Goal: Task Accomplishment & Management: Use online tool/utility

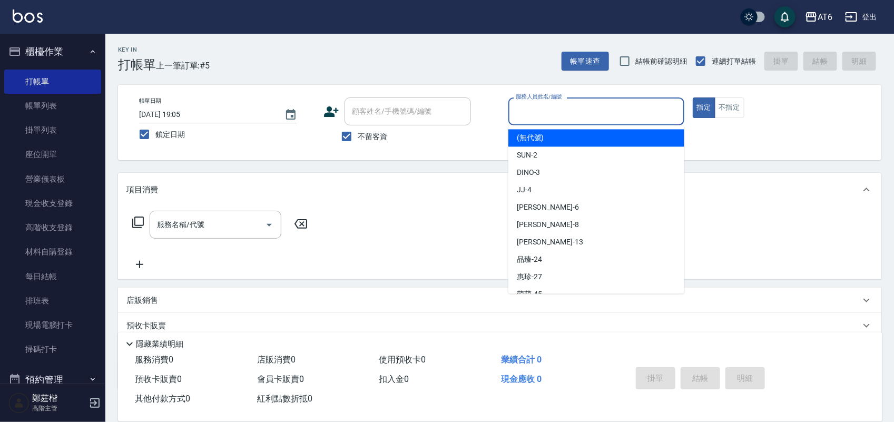
drag, startPoint x: 592, startPoint y: 119, endPoint x: 582, endPoint y: 115, distance: 10.2
click at [592, 118] on input "服務人員姓名/編號" at bounding box center [596, 111] width 167 height 18
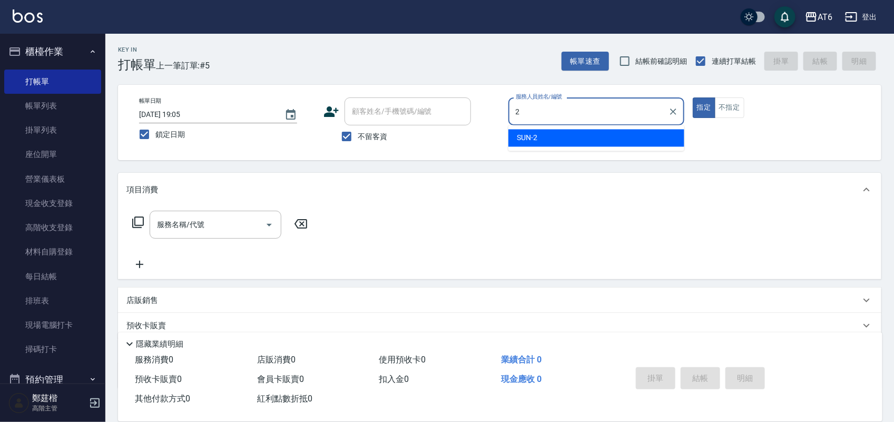
type input "2"
type button "true"
type input "SUN-2"
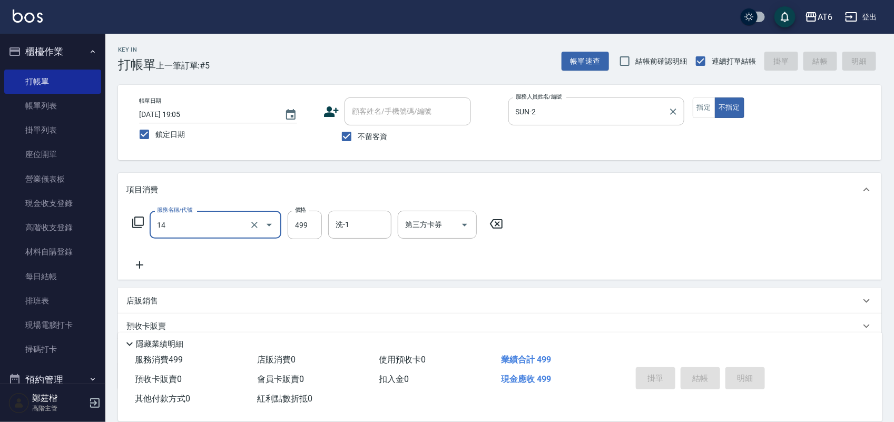
type input "14"
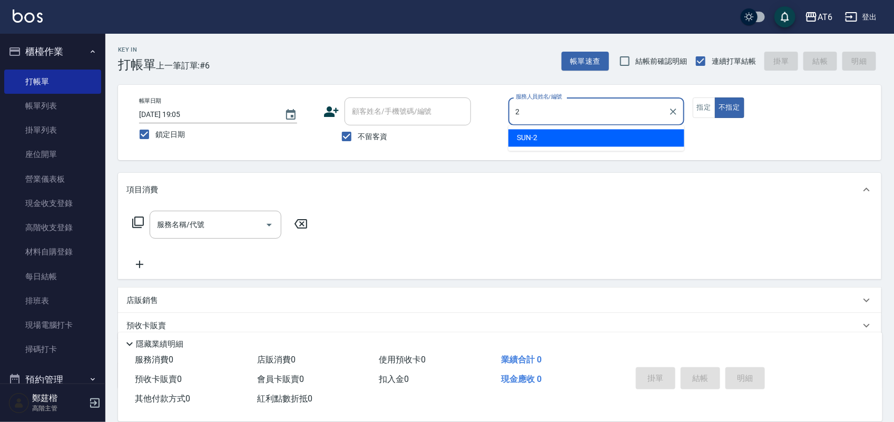
type input "2"
type button "false"
type input "SUN-2"
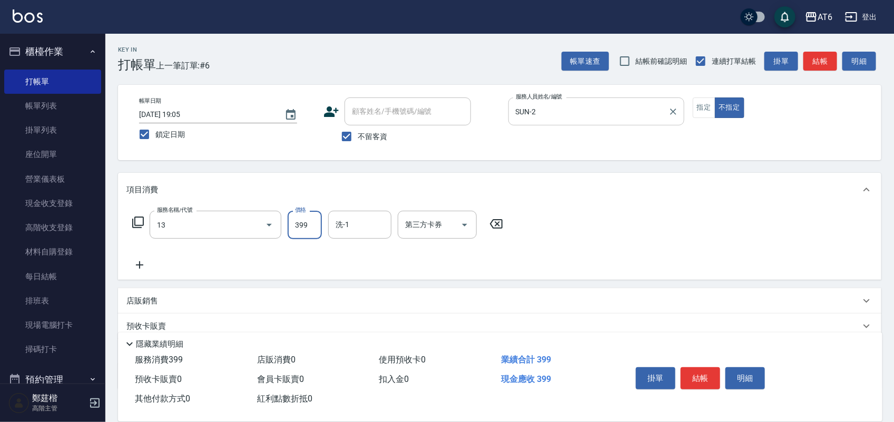
type input "海鹽洗(13)"
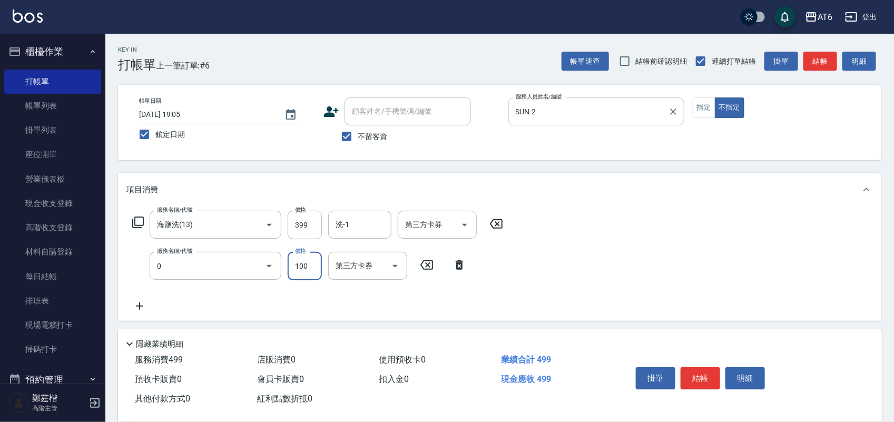
type input "剪髮(0)"
type input "180"
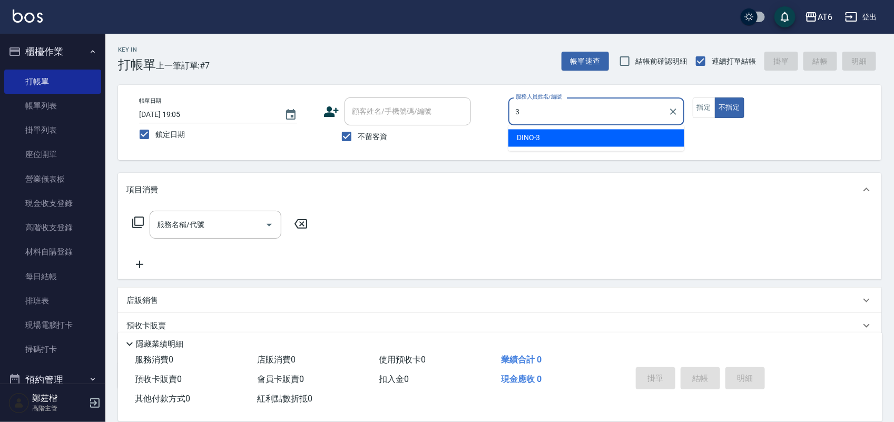
type input "DINO-3"
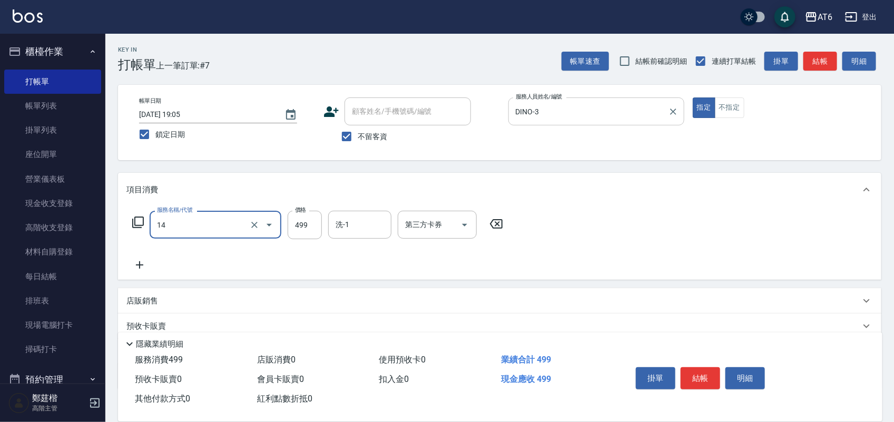
type input "去角質洗(14)"
type input "500"
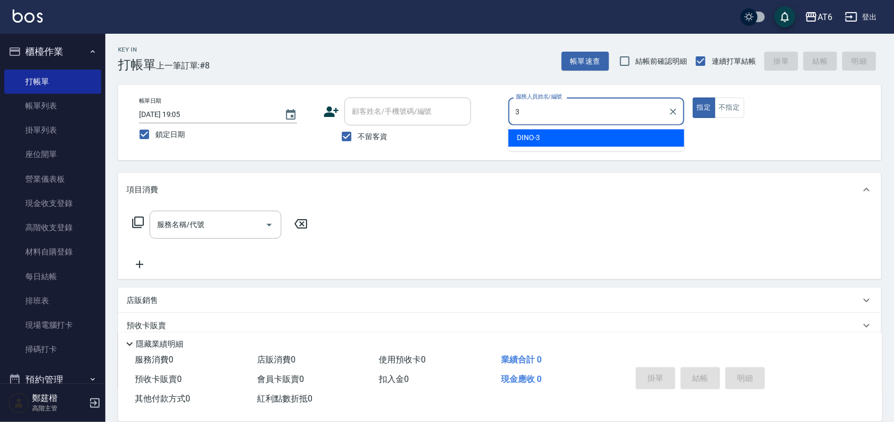
type input "DINO-3"
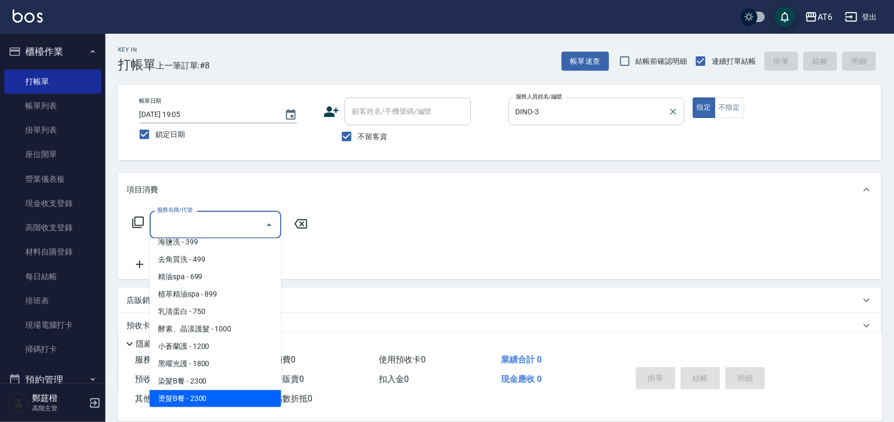
scroll to position [114, 0]
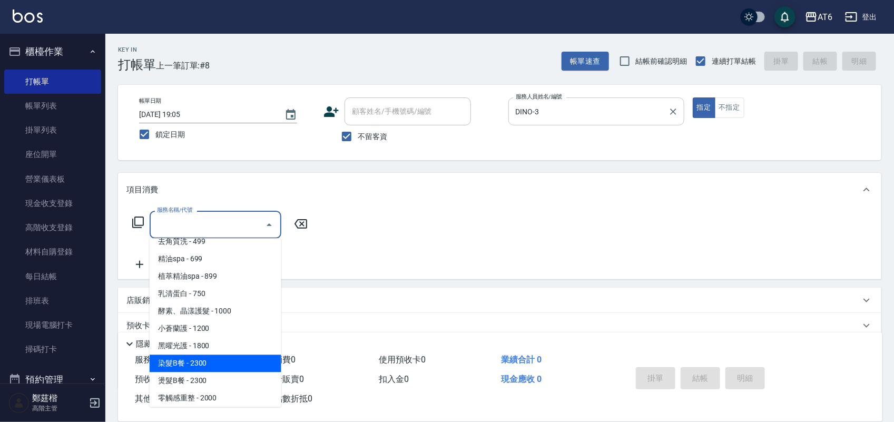
type input "染髮B餐(32)"
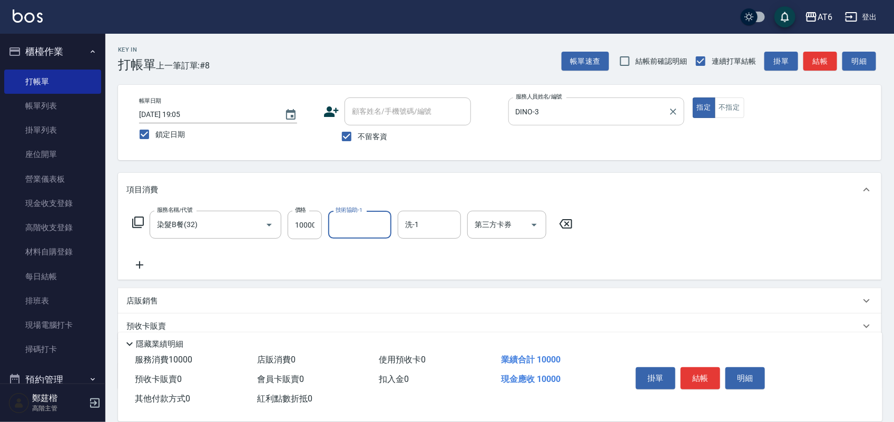
scroll to position [0, 0]
click at [293, 230] on input "10000" at bounding box center [305, 225] width 34 height 28
type input "1000"
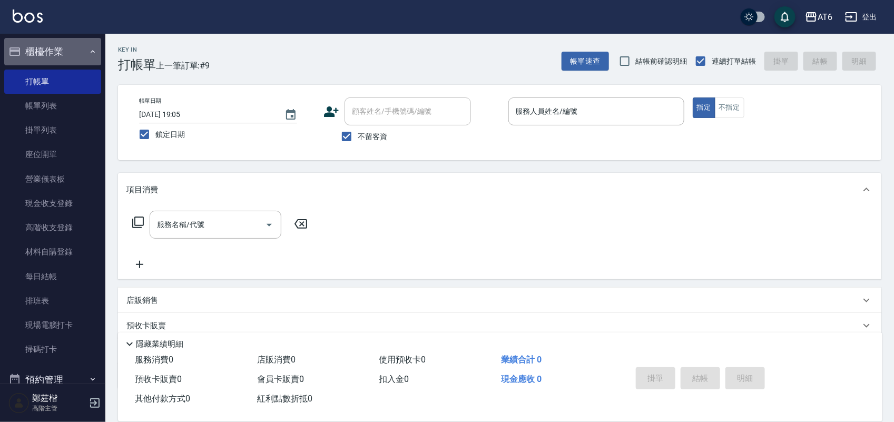
click at [64, 51] on button "櫃檯作業" at bounding box center [52, 51] width 97 height 27
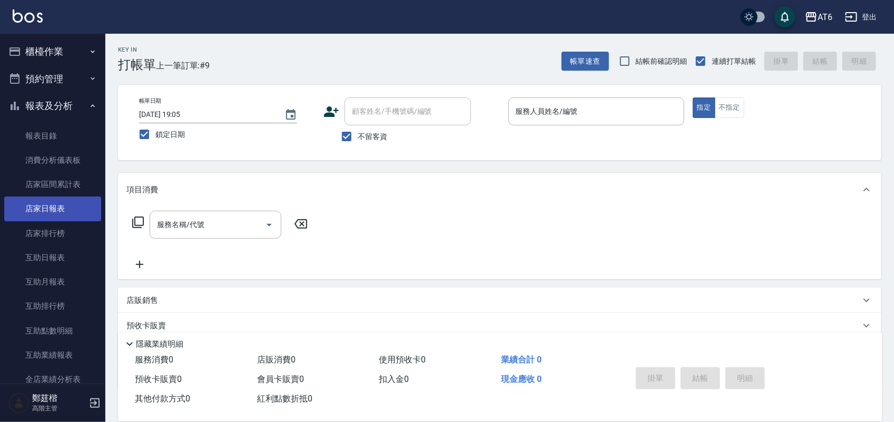
click at [72, 207] on link "店家日報表" at bounding box center [52, 209] width 97 height 24
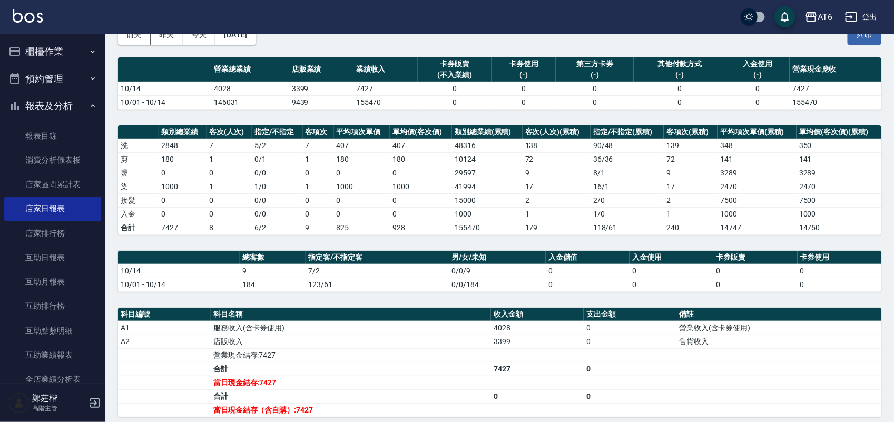
scroll to position [66, 0]
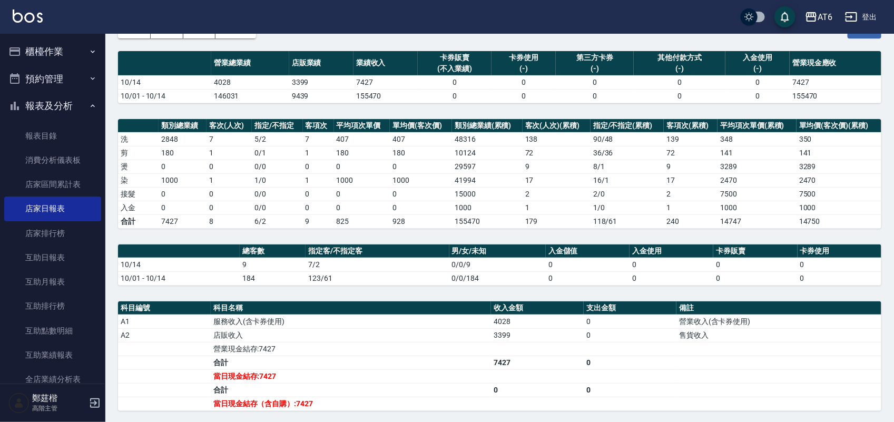
click at [44, 96] on button "報表及分析" at bounding box center [52, 105] width 97 height 27
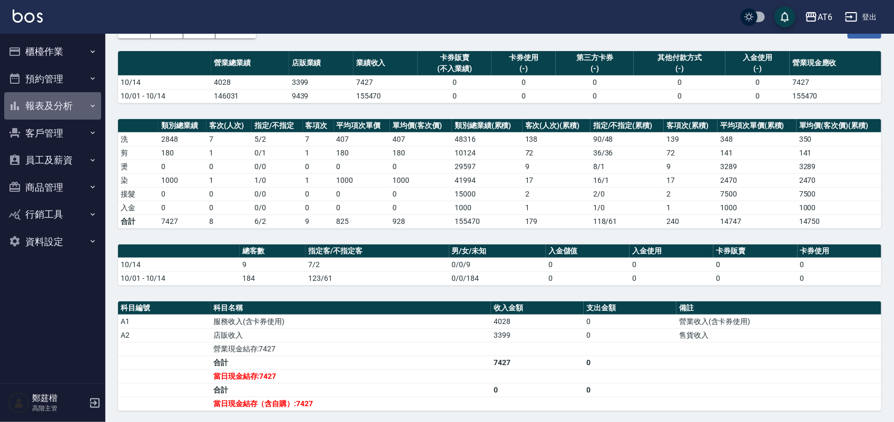
click at [44, 97] on button "報表及分析" at bounding box center [52, 105] width 97 height 27
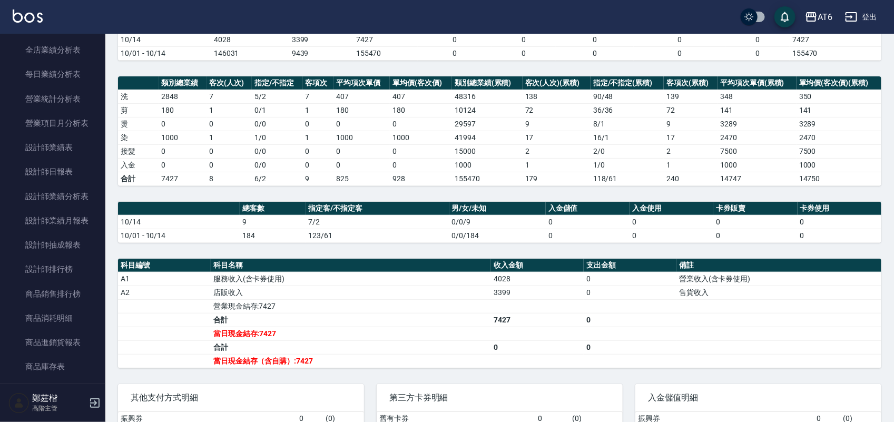
scroll to position [132, 0]
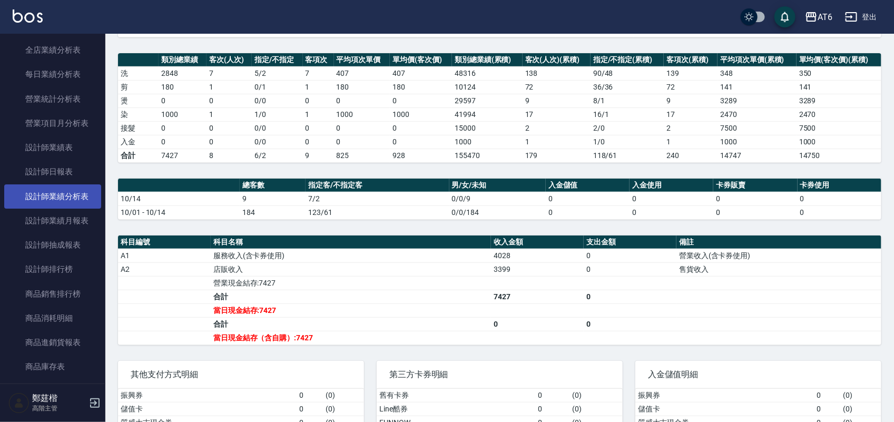
drag, startPoint x: 43, startPoint y: 175, endPoint x: 24, endPoint y: 194, distance: 26.8
click at [41, 175] on link "設計師日報表" at bounding box center [52, 172] width 97 height 24
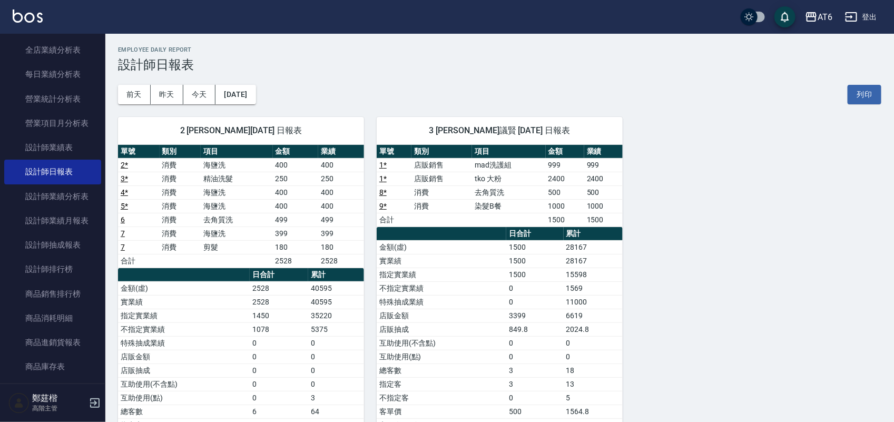
drag, startPoint x: 378, startPoint y: 72, endPoint x: 367, endPoint y: 72, distance: 10.5
drag, startPoint x: 367, startPoint y: 72, endPoint x: 360, endPoint y: 65, distance: 10.1
click at [356, 70] on h3 "設計師日報表" at bounding box center [500, 64] width 764 height 15
drag, startPoint x: 367, startPoint y: 60, endPoint x: 334, endPoint y: 63, distance: 33.4
click at [334, 63] on h3 "設計師日報表" at bounding box center [500, 64] width 764 height 15
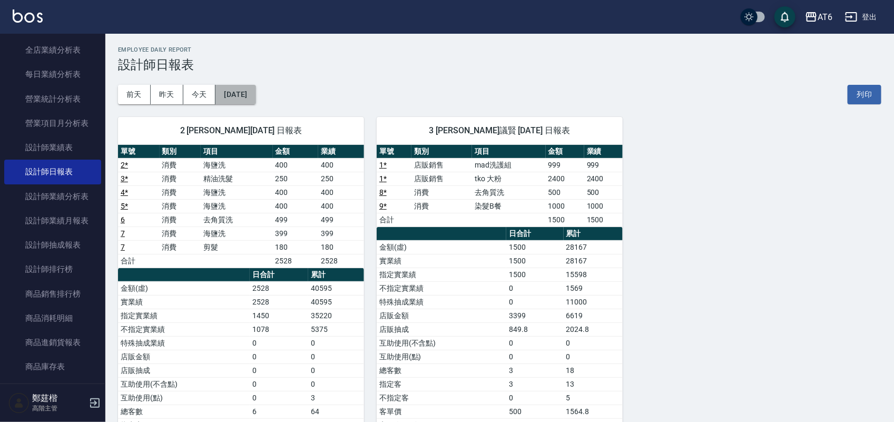
drag, startPoint x: 248, startPoint y: 95, endPoint x: 248, endPoint y: 88, distance: 6.9
click at [248, 88] on button "[DATE]" at bounding box center [236, 94] width 40 height 19
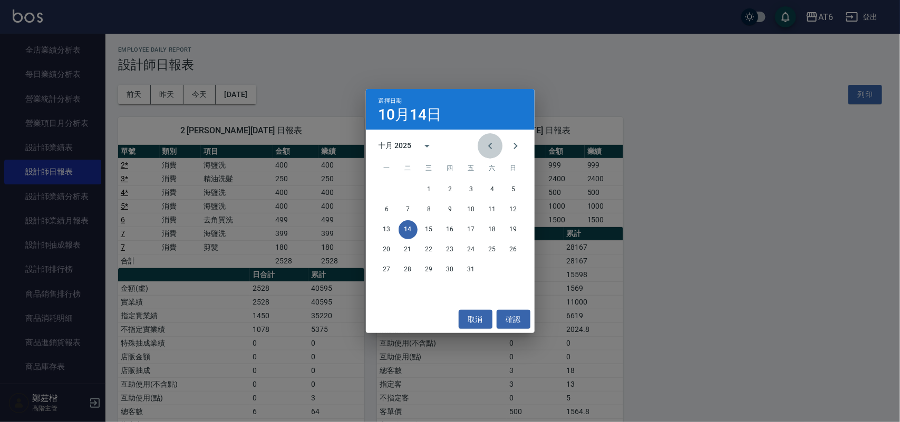
click at [491, 140] on icon "Previous month" at bounding box center [490, 146] width 13 height 13
click at [510, 207] on button "14" at bounding box center [513, 209] width 19 height 19
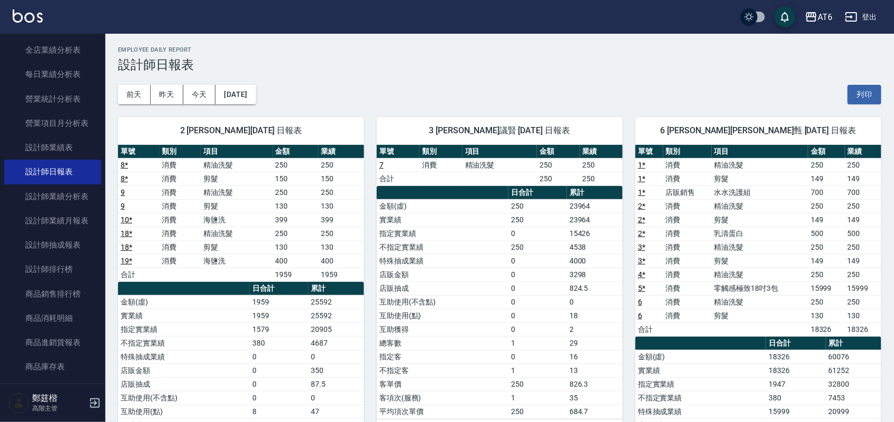
click at [402, 76] on div "[DATE] [DATE] [DATE] [DATE] 列印" at bounding box center [500, 94] width 764 height 45
click at [242, 92] on button "[DATE]" at bounding box center [236, 94] width 40 height 19
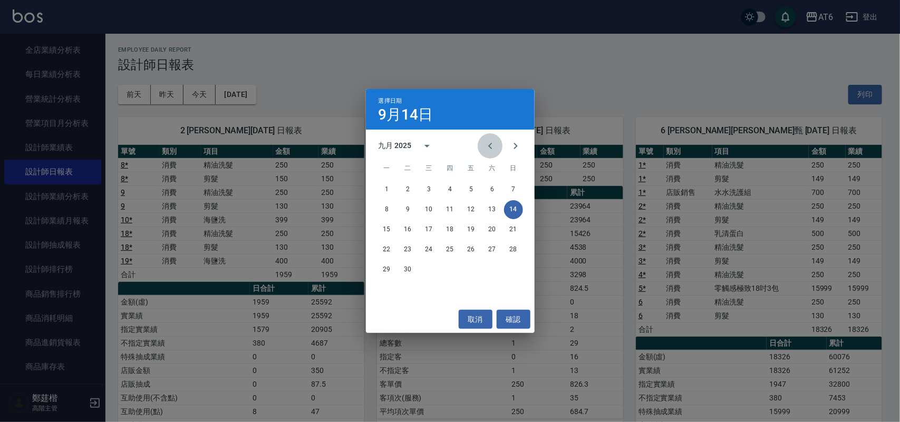
click at [494, 144] on icon "Previous month" at bounding box center [490, 146] width 13 height 13
click at [444, 225] on button "14" at bounding box center [450, 229] width 19 height 19
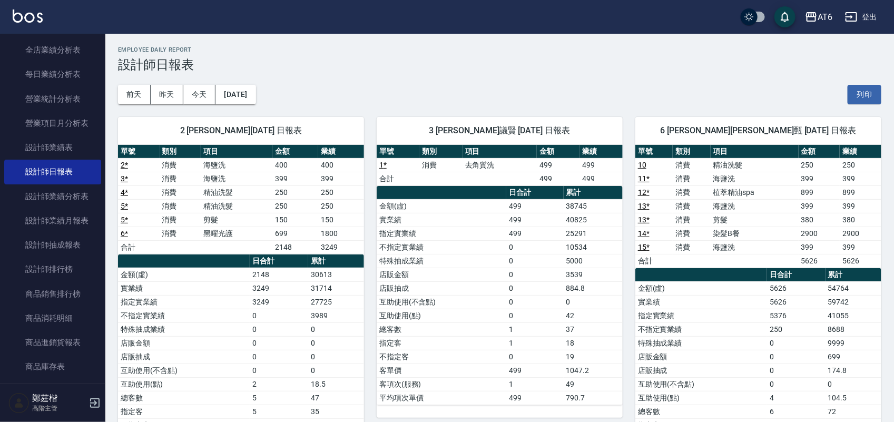
drag, startPoint x: 458, startPoint y: 56, endPoint x: 390, endPoint y: 57, distance: 68.0
click at [390, 57] on div "Employee Daily Report 設計師日報表" at bounding box center [500, 59] width 764 height 26
click at [375, 70] on h3 "設計師日報表" at bounding box center [500, 64] width 764 height 15
click at [248, 97] on button "[DATE]" at bounding box center [236, 94] width 40 height 19
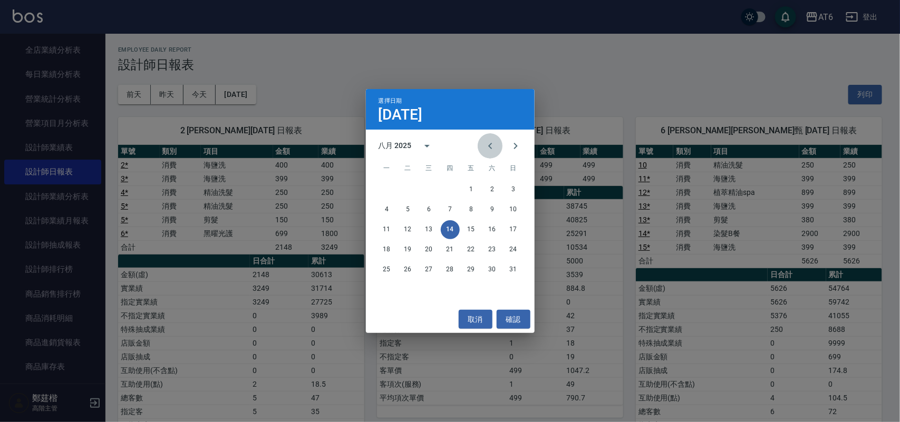
click at [480, 139] on button "Previous month" at bounding box center [489, 145] width 25 height 25
click at [390, 230] on button "14" at bounding box center [386, 229] width 19 height 19
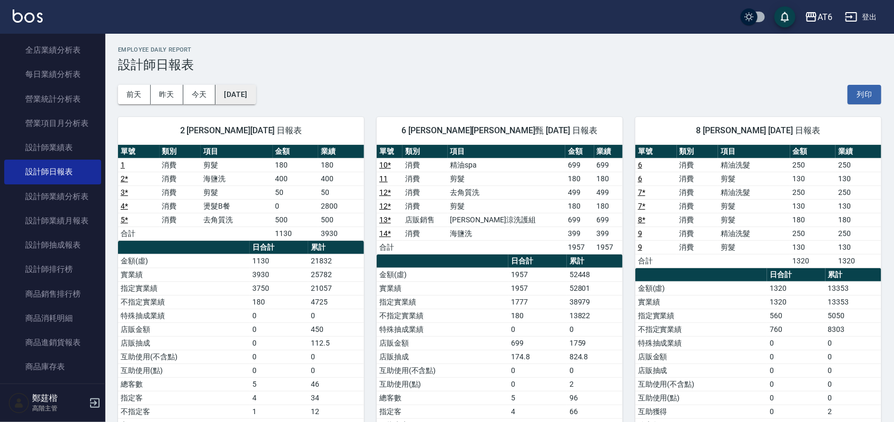
click at [256, 93] on button "[DATE]" at bounding box center [236, 94] width 40 height 19
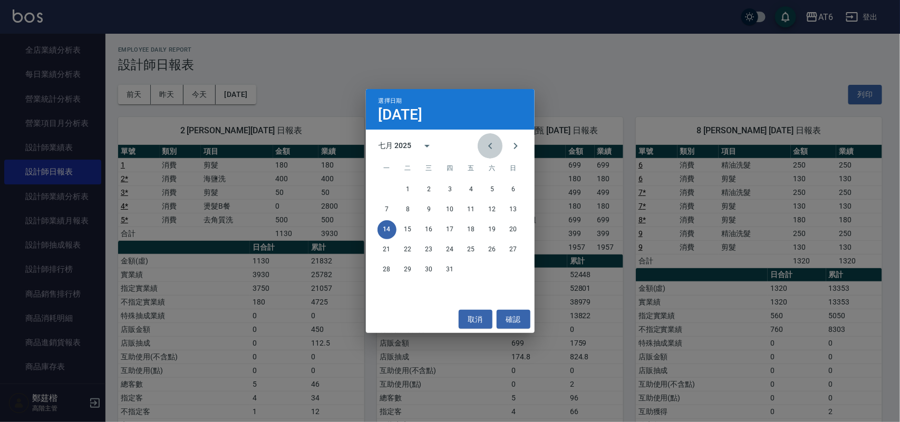
click at [492, 143] on icon "Previous month" at bounding box center [490, 146] width 13 height 13
click at [494, 230] on button "14" at bounding box center [492, 229] width 19 height 19
